Goal: Information Seeking & Learning: Learn about a topic

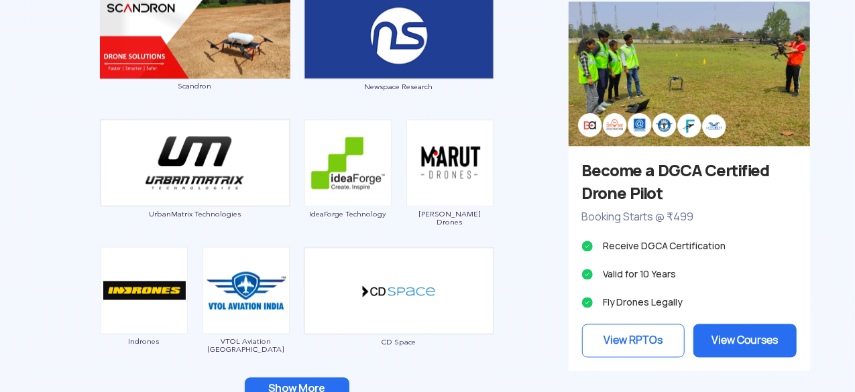
scroll to position [1250, 0]
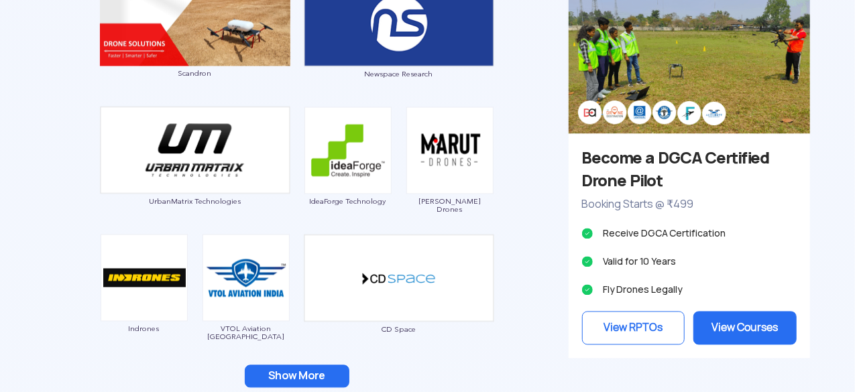
click at [311, 369] on button "Show More" at bounding box center [297, 377] width 105 height 23
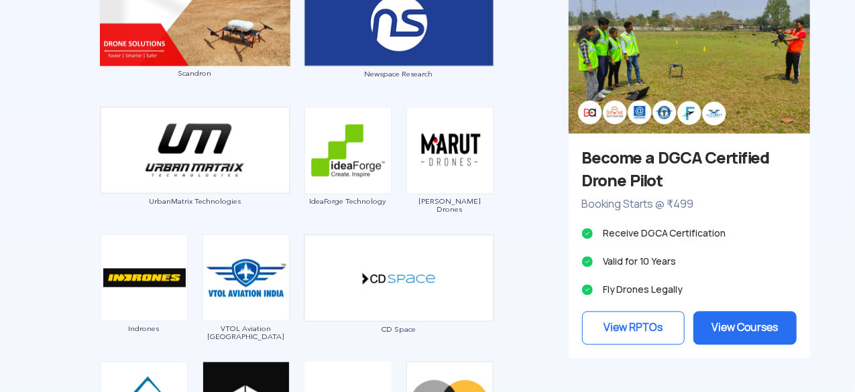
click at [36, 219] on div "Garuda Aerospace Throttle Aerospace General Aeronautics Redwing Labs [PERSON_NA…" at bounding box center [297, 128] width 523 height 1078
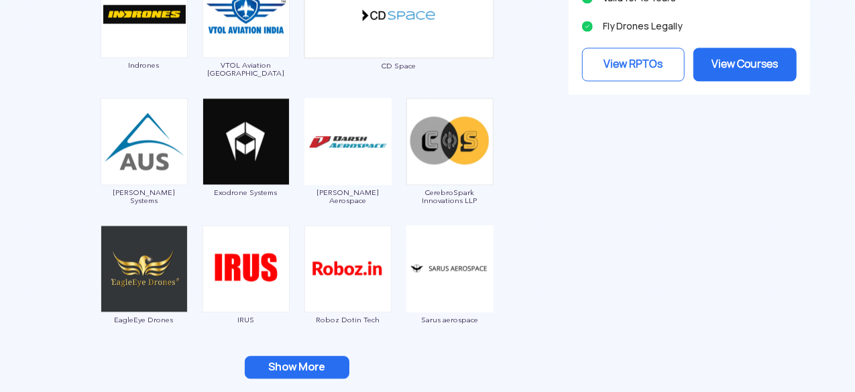
scroll to position [1519, 0]
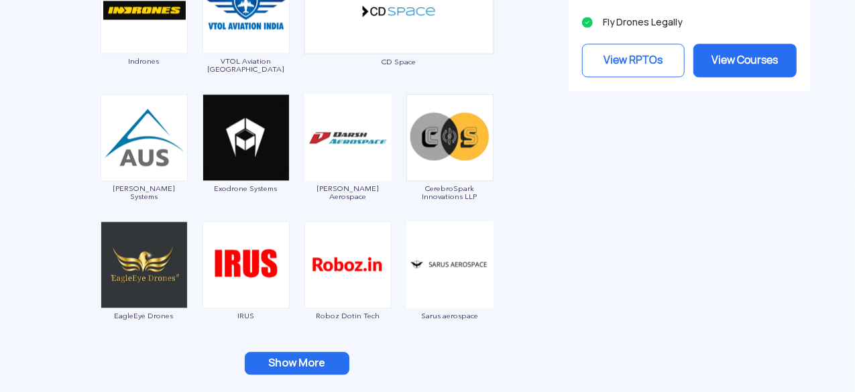
click at [299, 352] on button "Show More" at bounding box center [297, 363] width 105 height 23
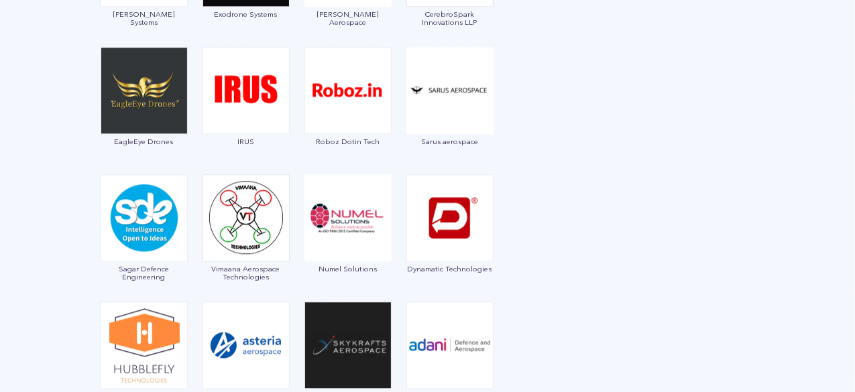
scroll to position [1760, 0]
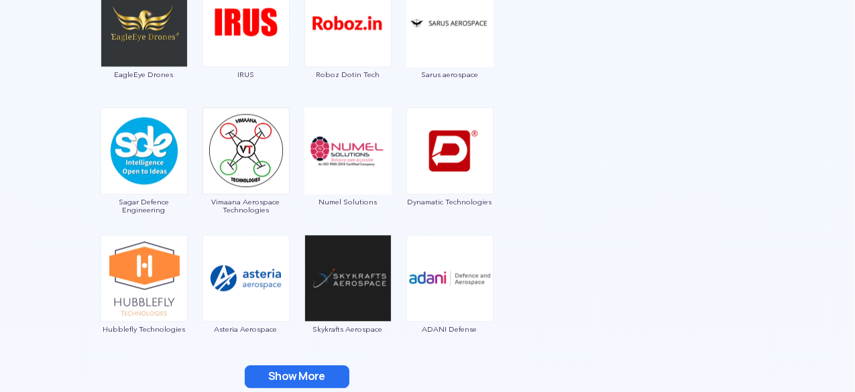
click at [317, 383] on button "Show More" at bounding box center [297, 377] width 105 height 23
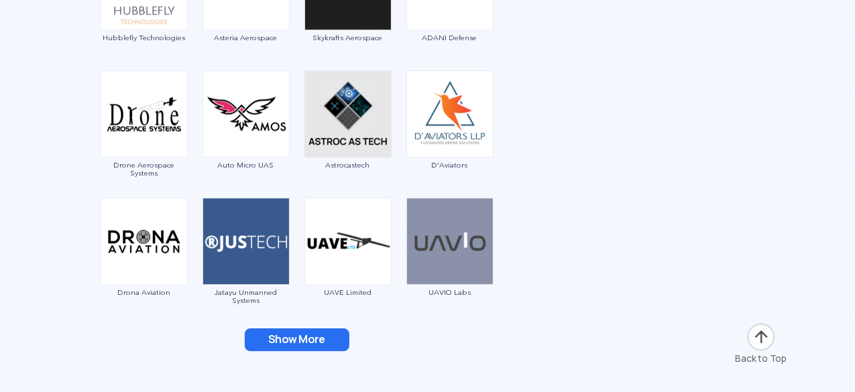
scroll to position [2055, 0]
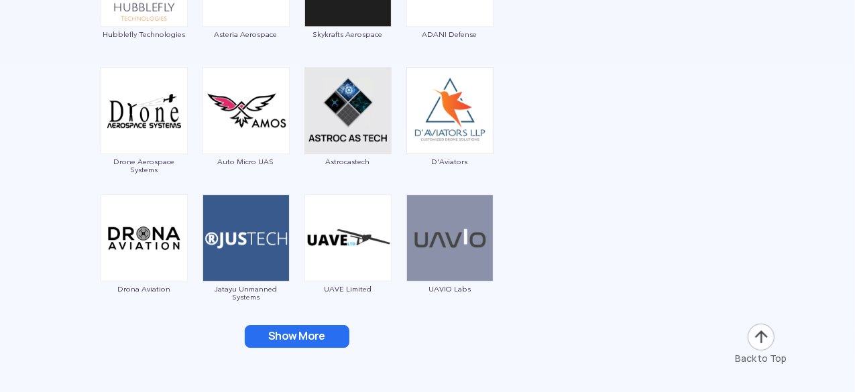
click at [290, 329] on button "Show More" at bounding box center [297, 336] width 105 height 23
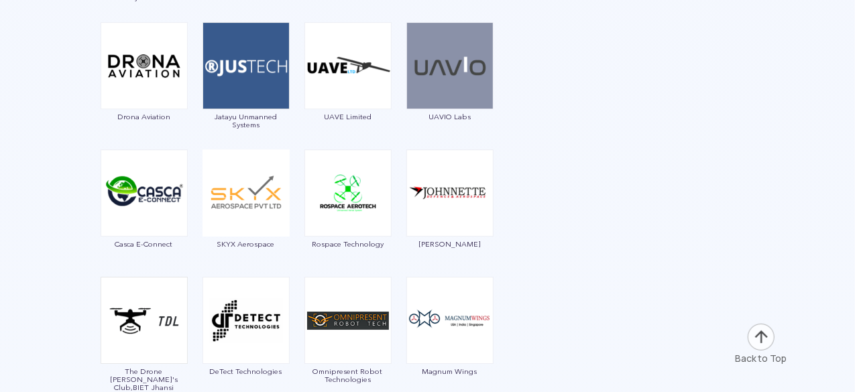
scroll to position [2270, 0]
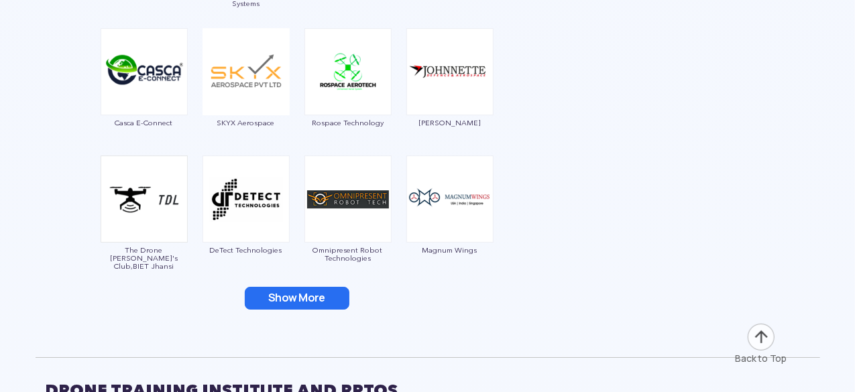
scroll to position [2351, 0]
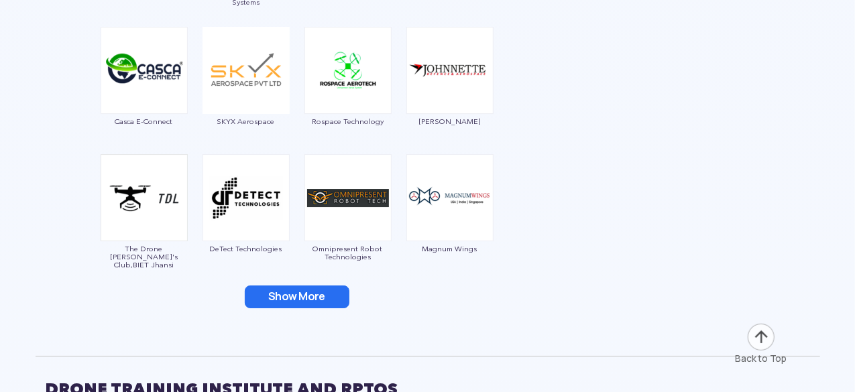
click at [325, 286] on button "Show More" at bounding box center [297, 297] width 105 height 23
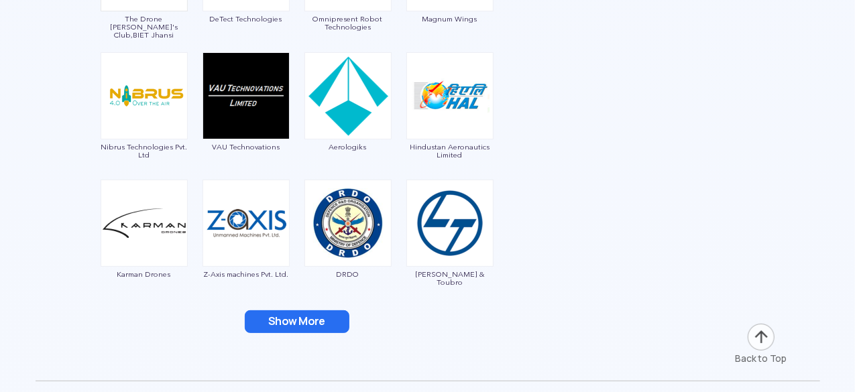
scroll to position [2592, 0]
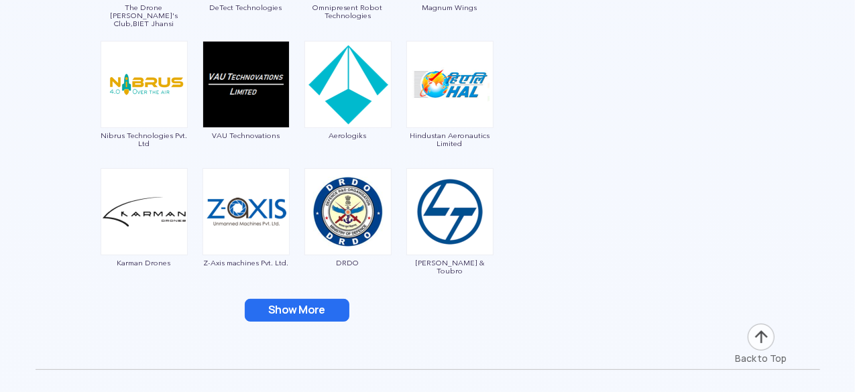
click at [309, 313] on button "Show More" at bounding box center [297, 310] width 105 height 23
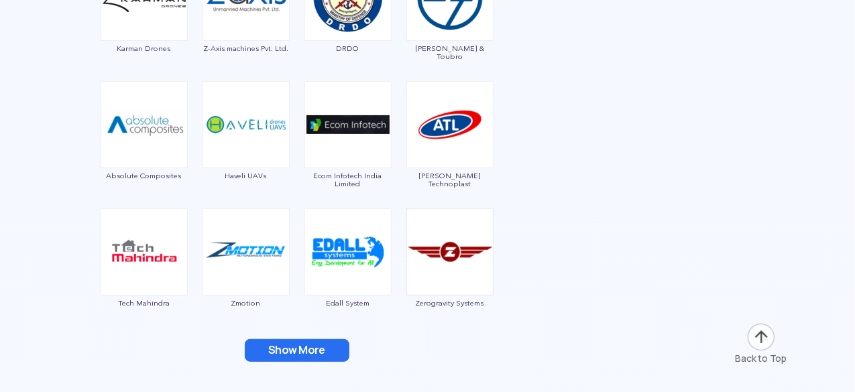
scroll to position [2834, 0]
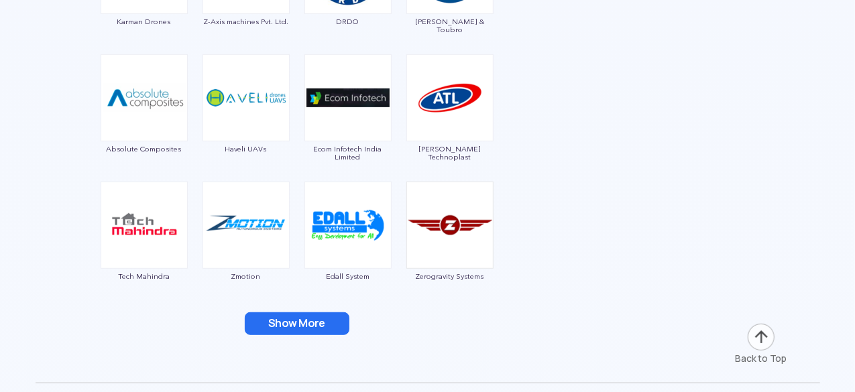
click at [327, 328] on button "Show More" at bounding box center [297, 324] width 105 height 23
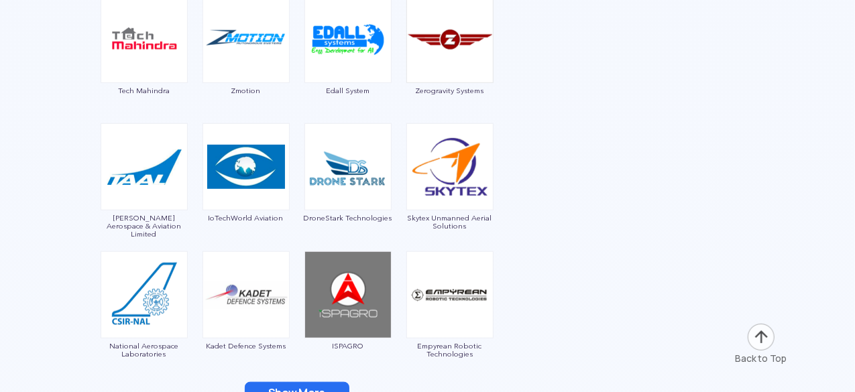
scroll to position [3048, 0]
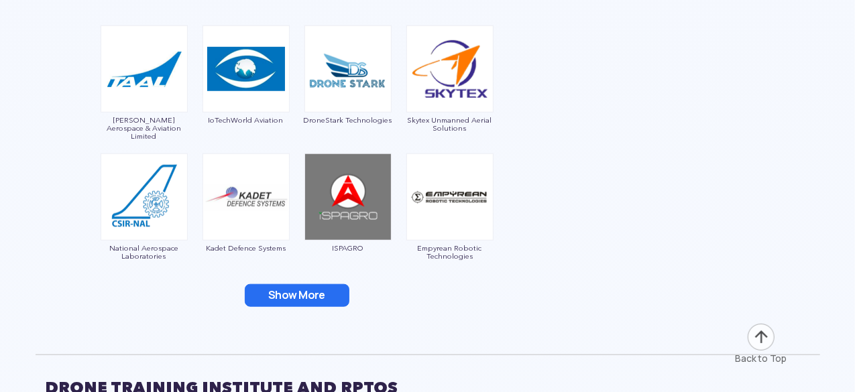
scroll to position [3129, 0]
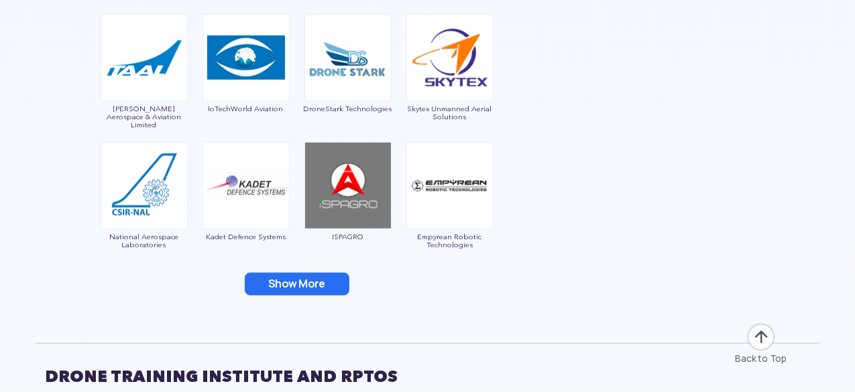
click at [288, 286] on button "Show More" at bounding box center [297, 284] width 105 height 23
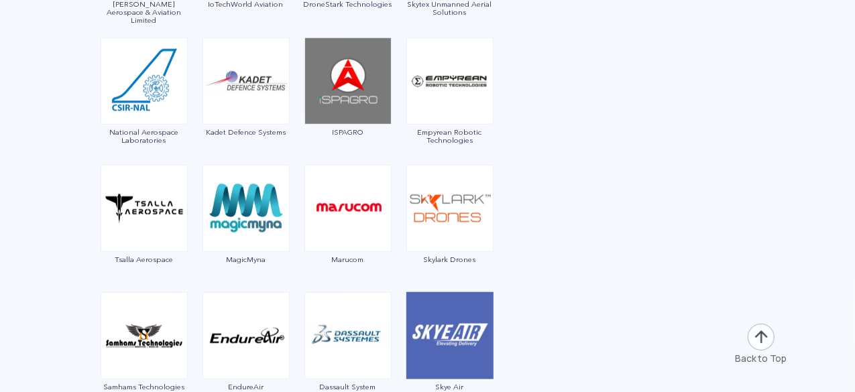
scroll to position [3236, 0]
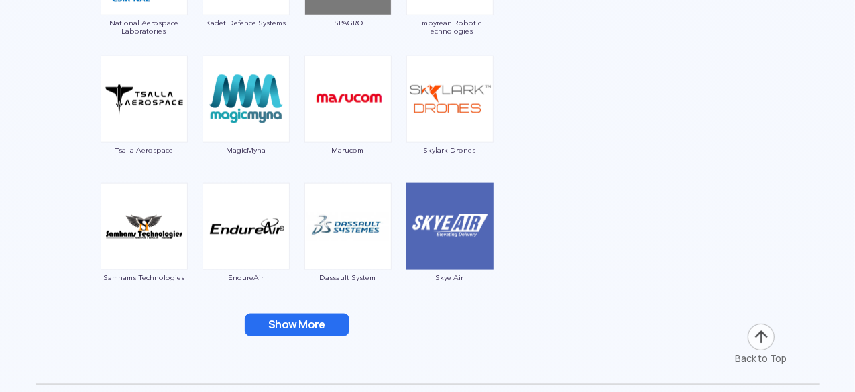
scroll to position [3343, 0]
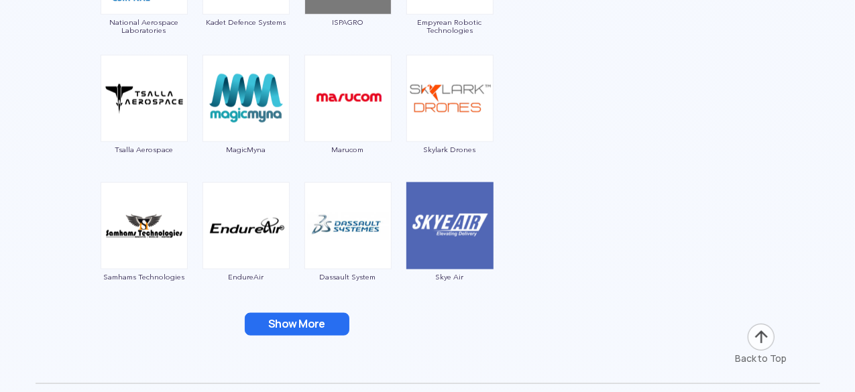
click at [325, 318] on button "Show More" at bounding box center [297, 324] width 105 height 23
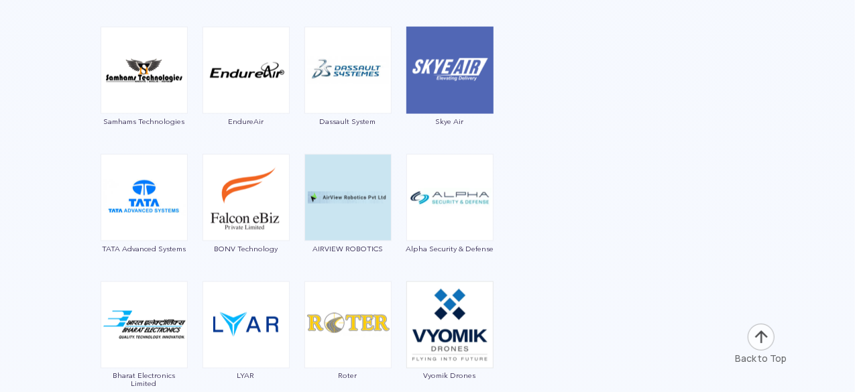
scroll to position [3531, 0]
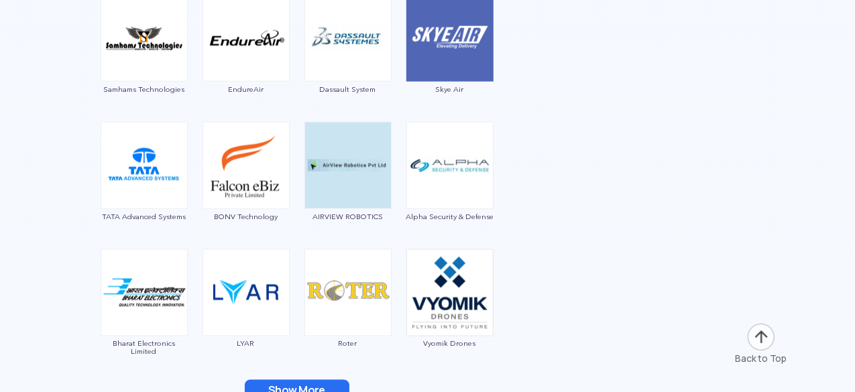
click at [320, 386] on button "Show More" at bounding box center [297, 391] width 105 height 23
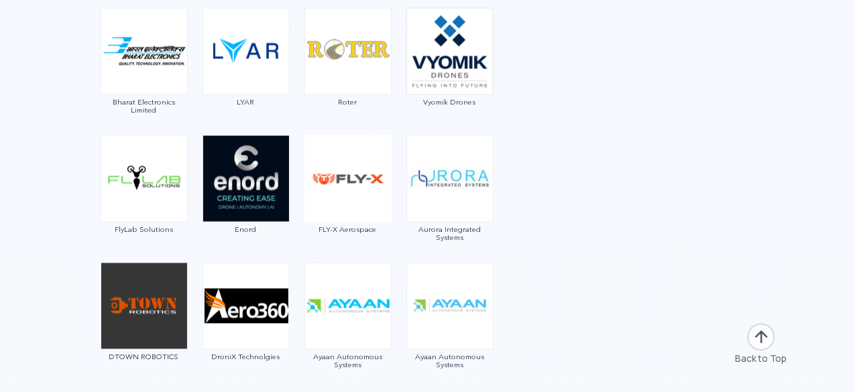
scroll to position [3800, 0]
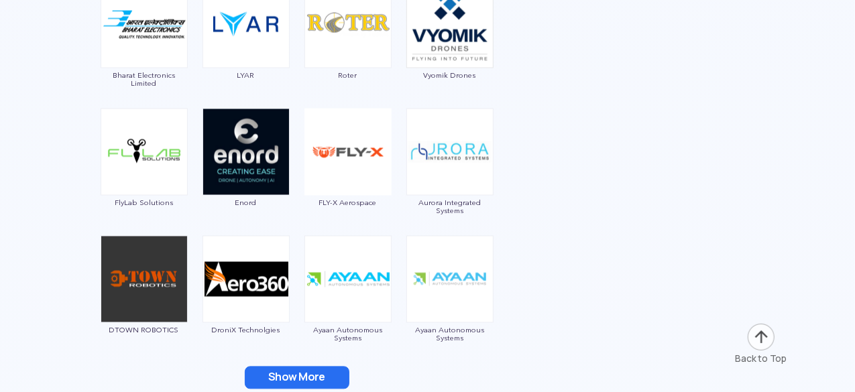
click at [311, 372] on button "Show More" at bounding box center [297, 378] width 105 height 23
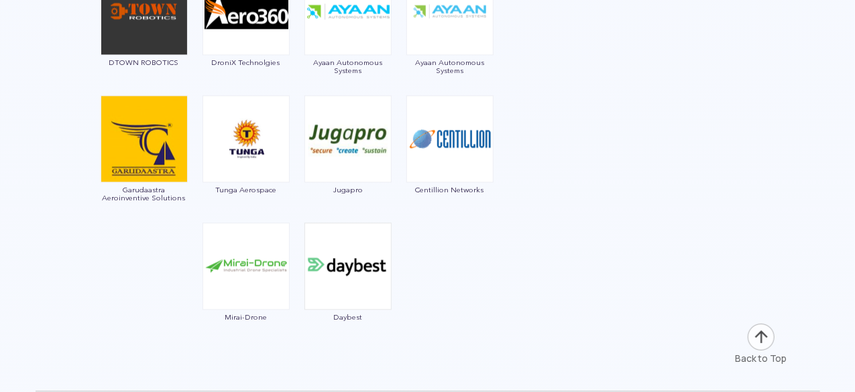
scroll to position [4041, 0]
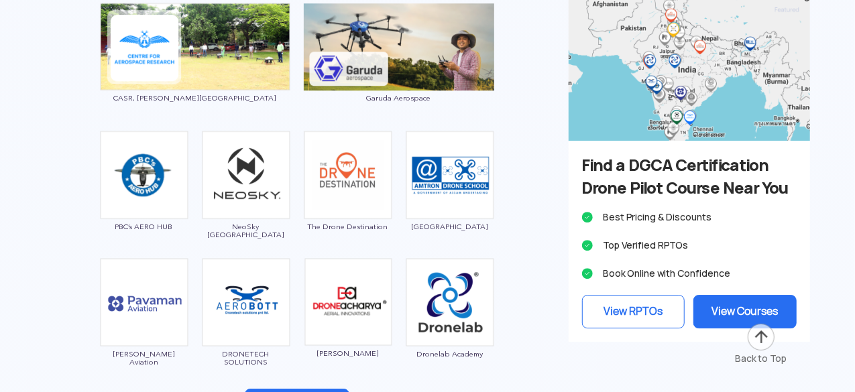
scroll to position [4567, 0]
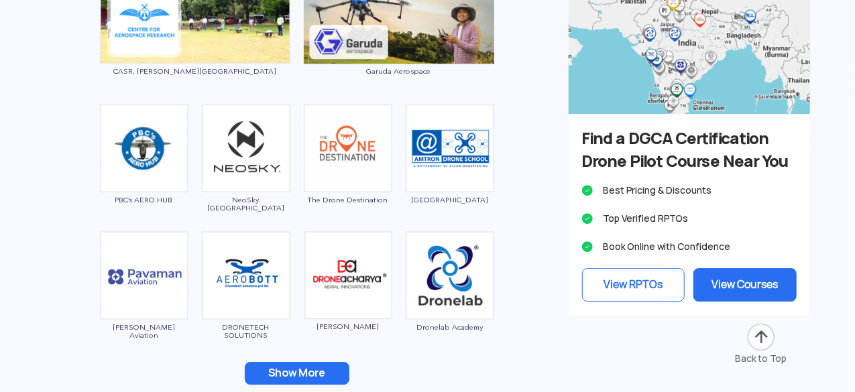
click at [545, 235] on div "CASR, [PERSON_NAME][GEOGRAPHIC_DATA] Garuda Aerospace PBC’s AERO HUB NeoSky [GE…" at bounding box center [297, 188] width 523 height 439
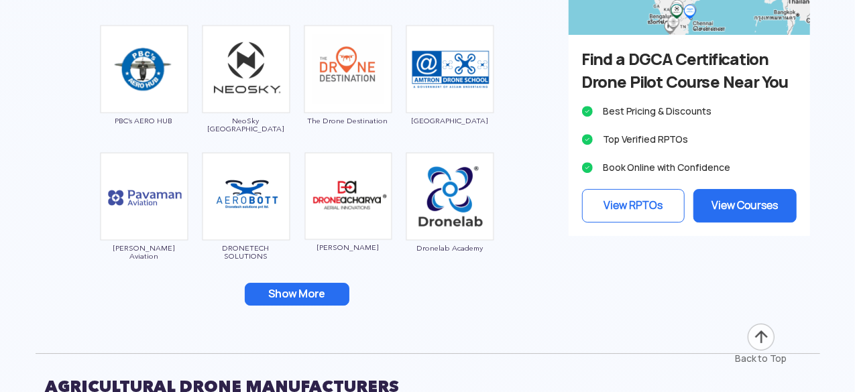
scroll to position [4648, 0]
